Goal: Task Accomplishment & Management: Manage account settings

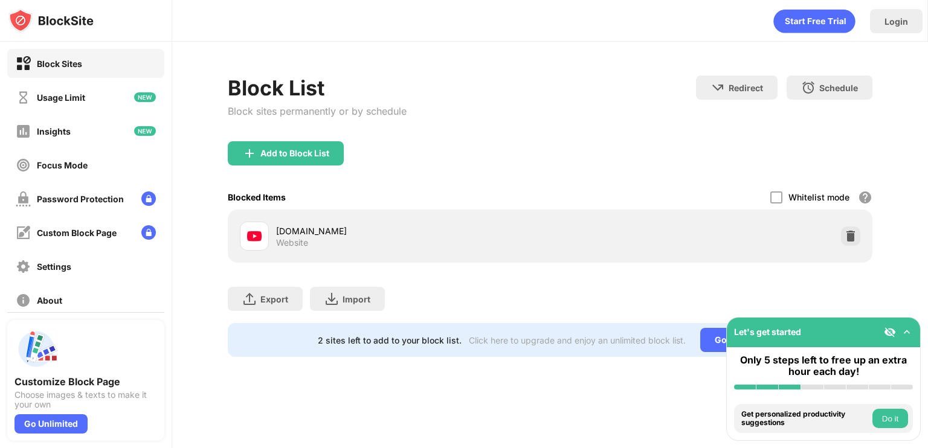
click at [893, 424] on button "Do it" at bounding box center [891, 418] width 36 height 19
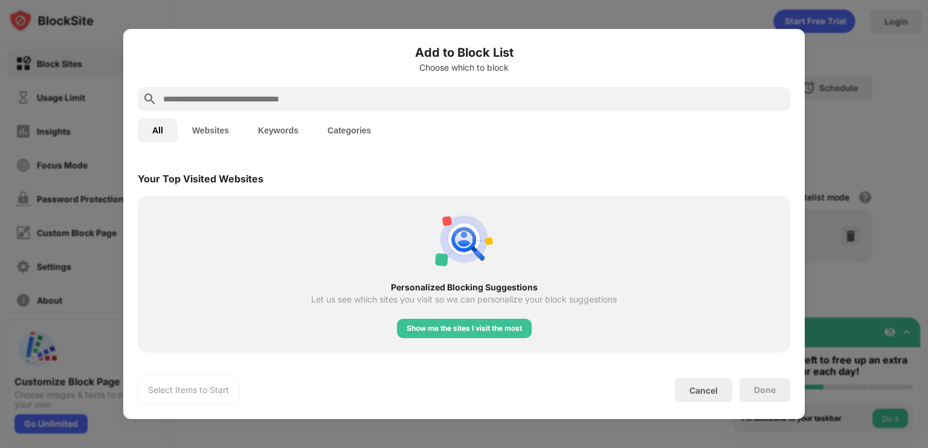
scroll to position [421, 0]
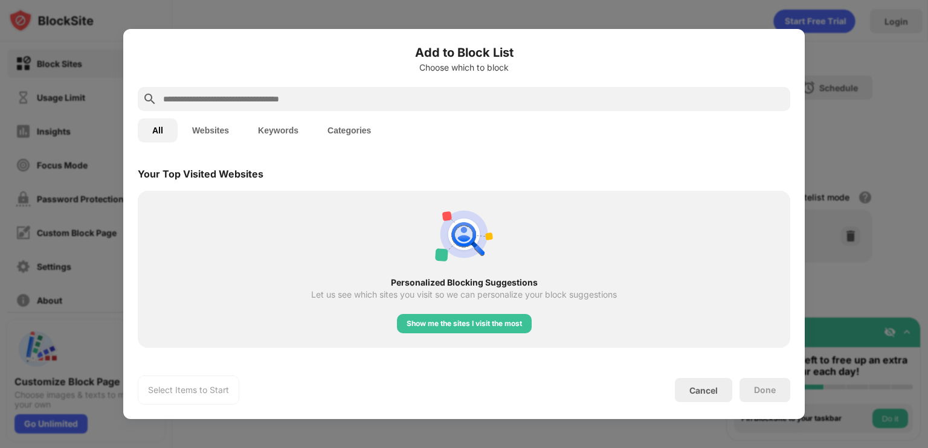
click at [703, 405] on div "Select Items to Start Cancel Done" at bounding box center [464, 390] width 653 height 29
click at [703, 392] on div "Cancel" at bounding box center [704, 391] width 28 height 10
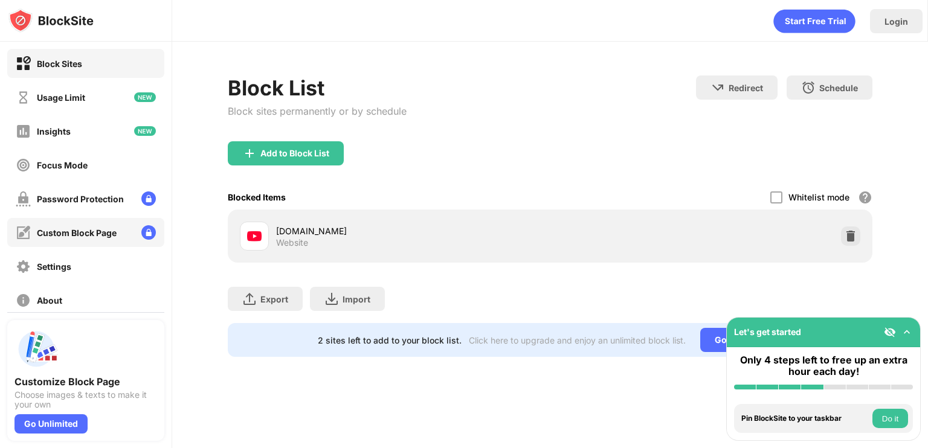
scroll to position [53, 0]
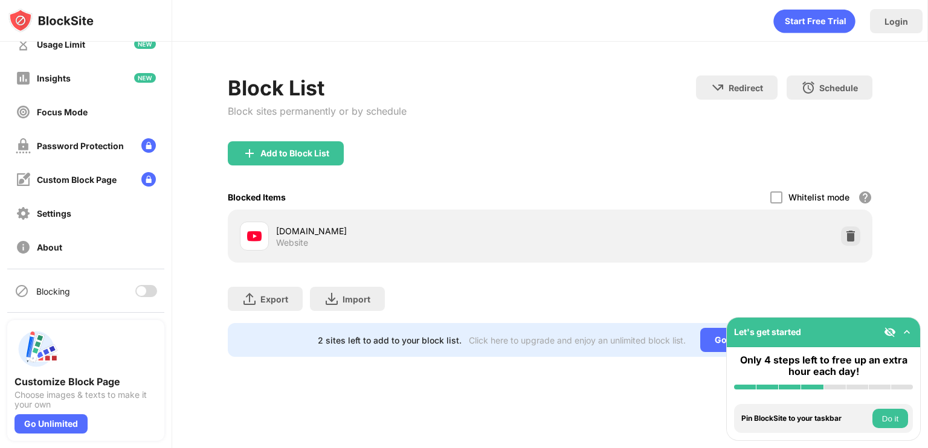
click at [140, 300] on div "Blocking" at bounding box center [85, 291] width 157 height 29
click at [137, 294] on div at bounding box center [146, 291] width 22 height 12
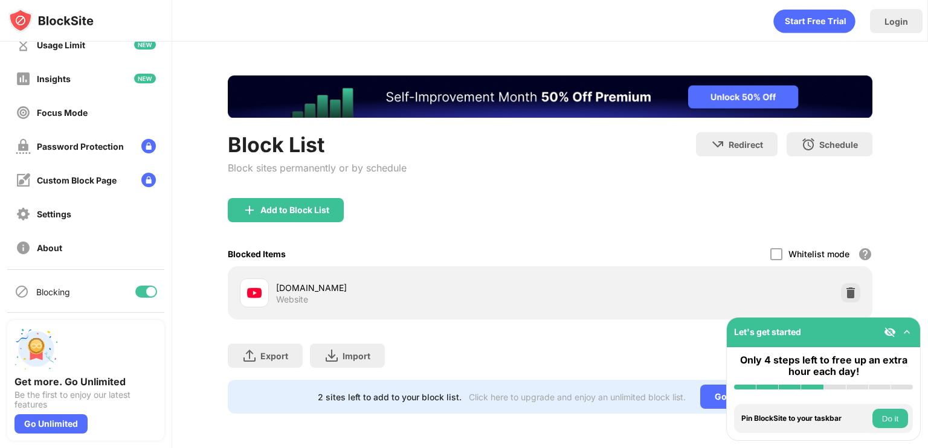
scroll to position [53, 0]
click at [146, 291] on div at bounding box center [151, 291] width 10 height 10
